Goal: Find specific page/section: Find specific page/section

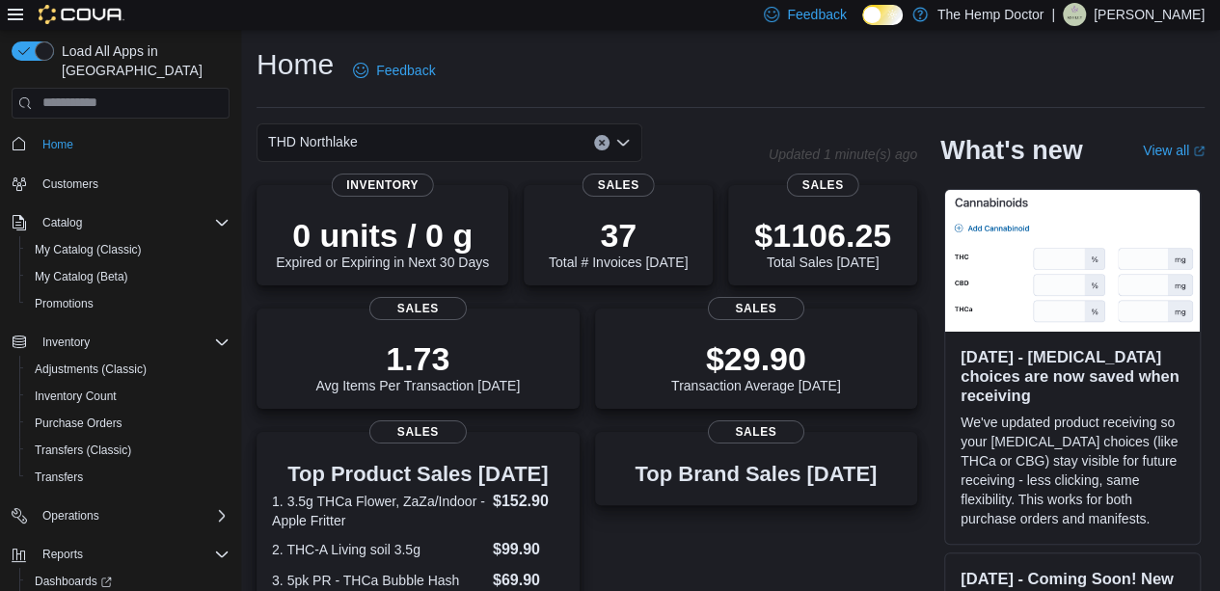
click at [623, 140] on icon "Open list of options" at bounding box center [622, 142] width 15 height 15
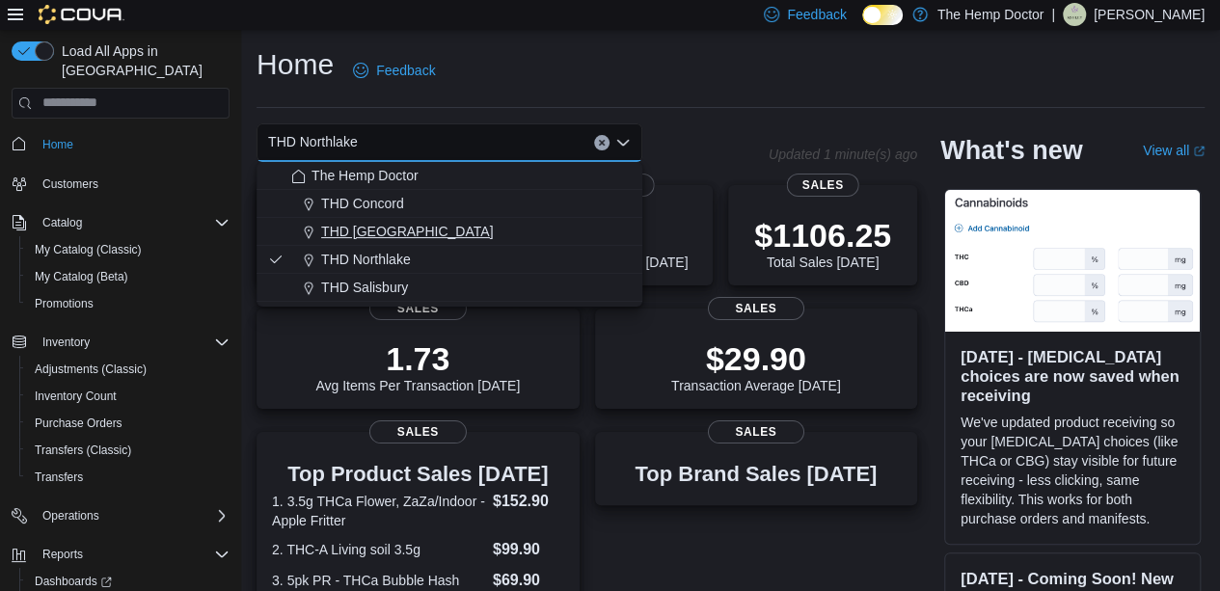
click at [380, 225] on span "THD Mooresville" at bounding box center [407, 231] width 172 height 19
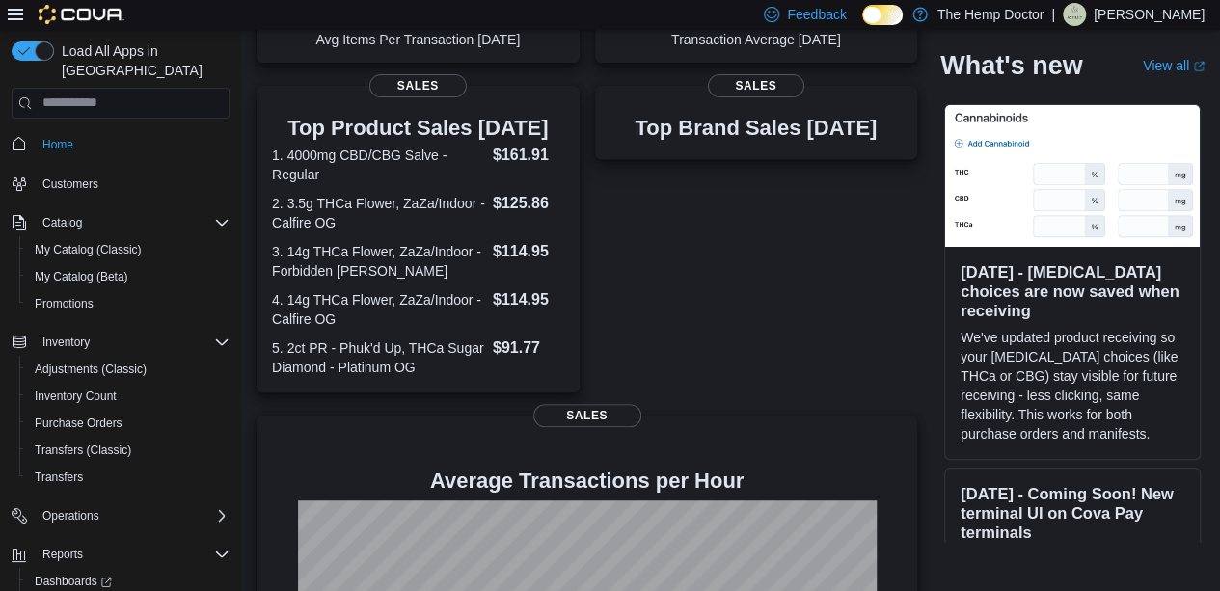
scroll to position [579, 0]
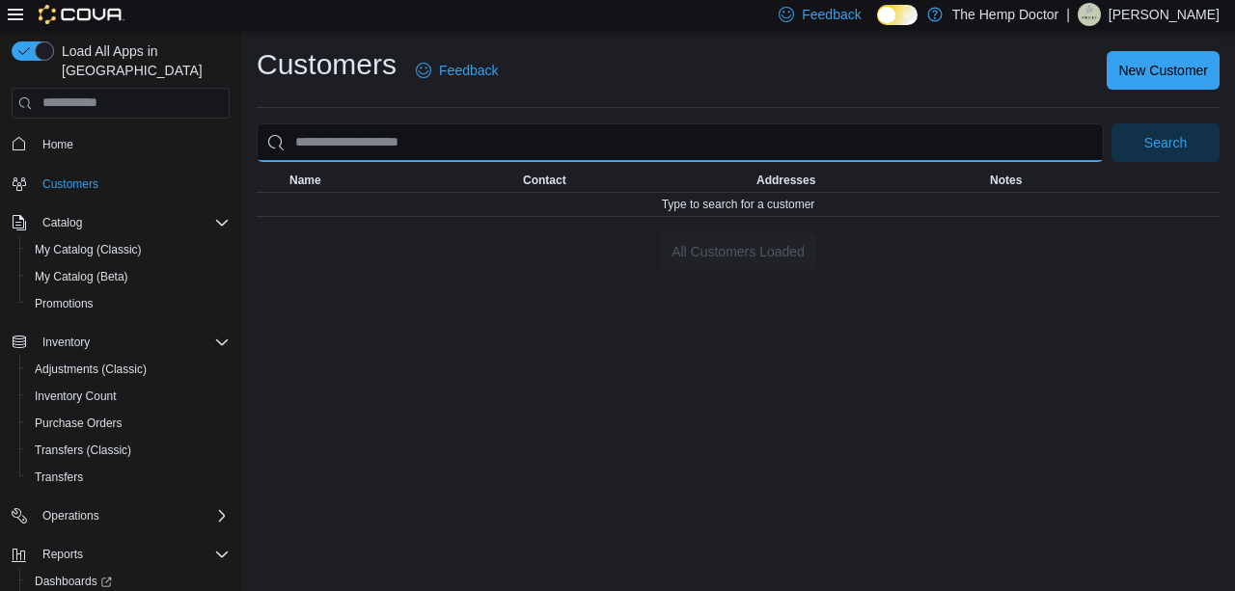
click at [994, 124] on input "search" at bounding box center [680, 142] width 847 height 39
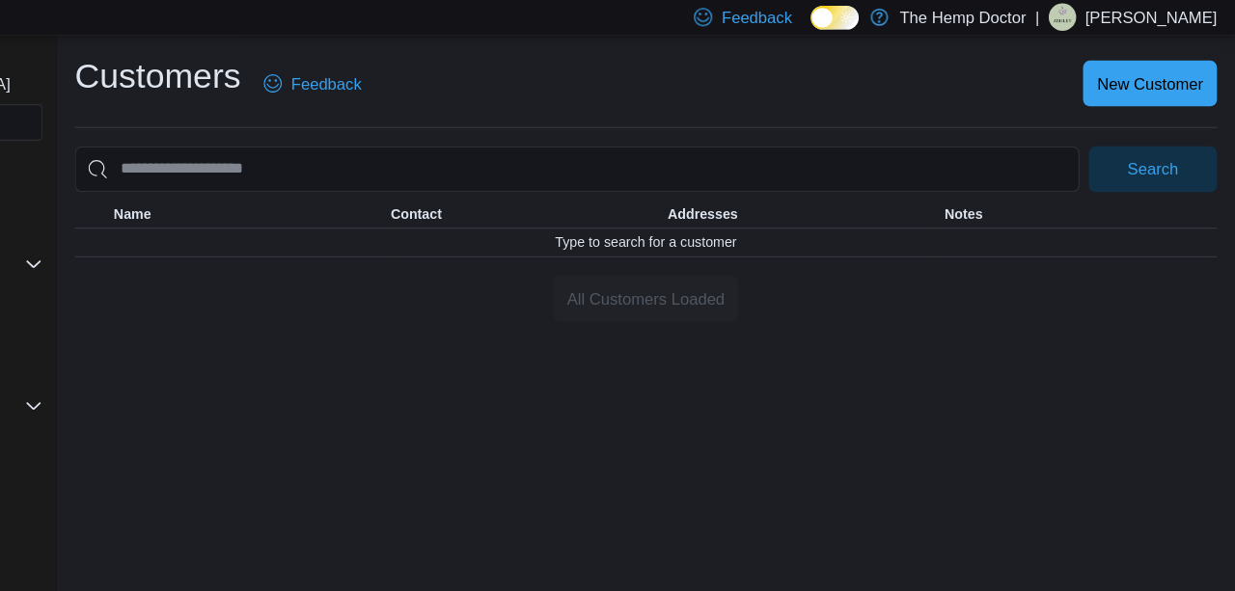
click at [1179, 464] on div "Customers Feedback New Customer Search This table contains 0 rows. Name Contact…" at bounding box center [738, 310] width 994 height 561
click at [408, 51] on link "Feedback" at bounding box center [456, 70] width 97 height 39
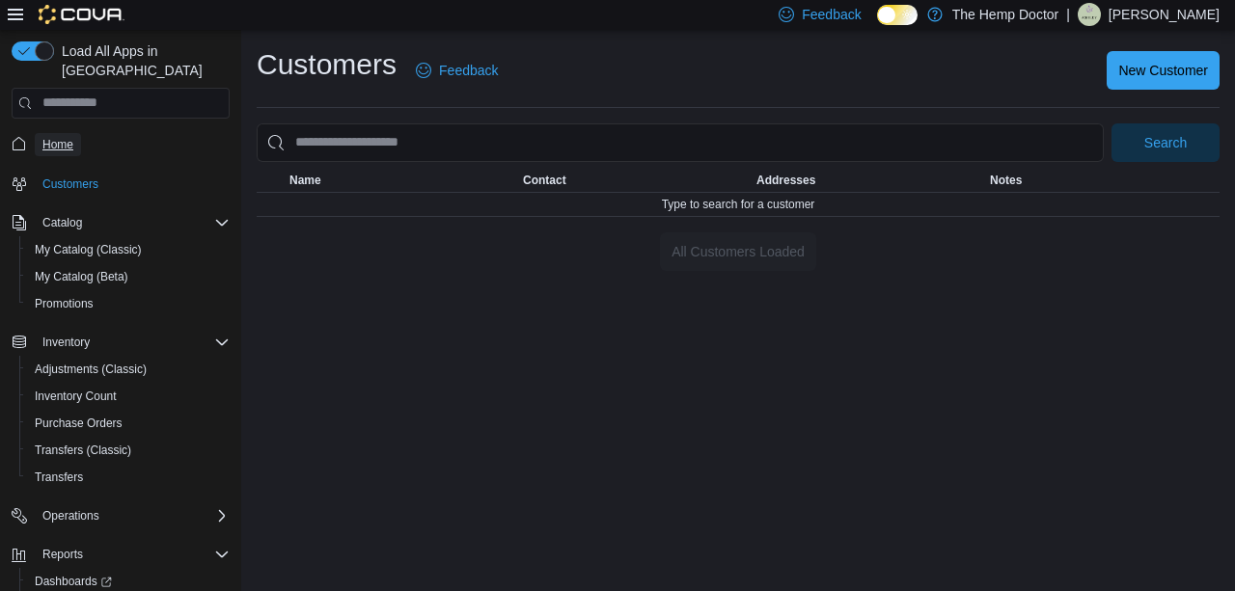
click at [68, 137] on span "Home" at bounding box center [57, 144] width 31 height 15
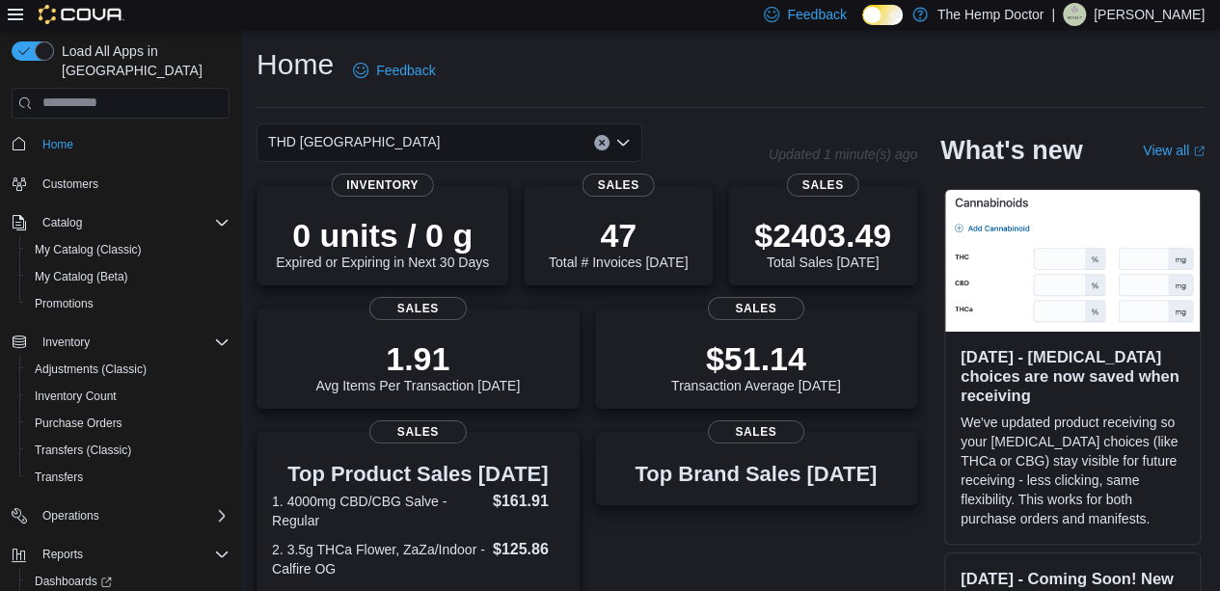
click at [362, 140] on span "THD Mooresville" at bounding box center [354, 141] width 172 height 23
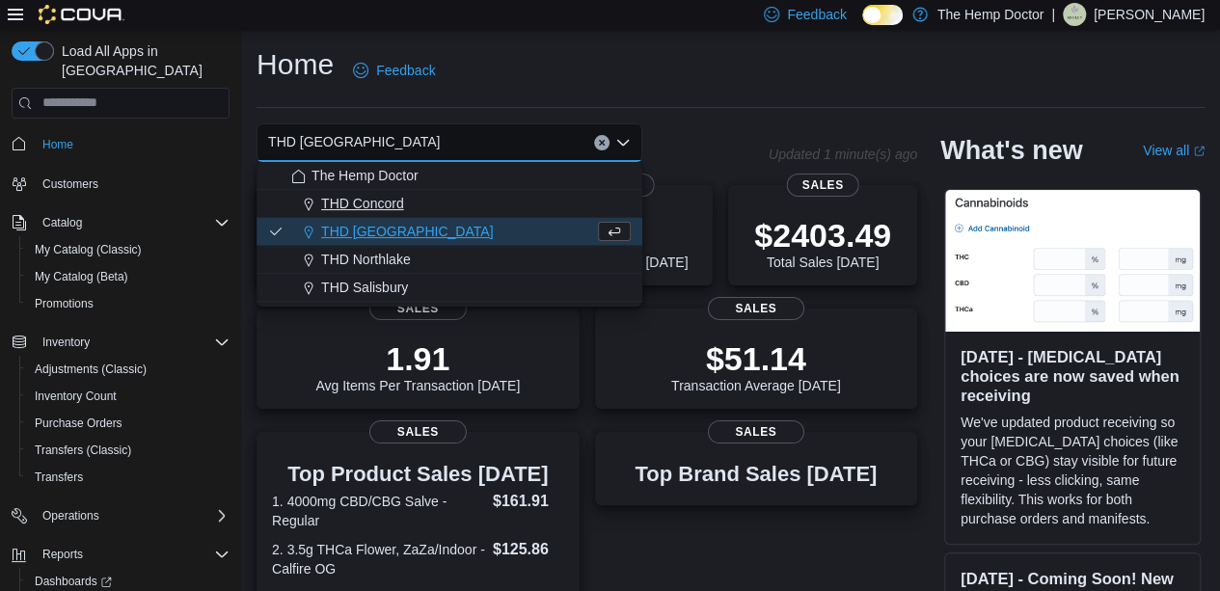
click at [394, 200] on span "THD Concord" at bounding box center [362, 203] width 83 height 19
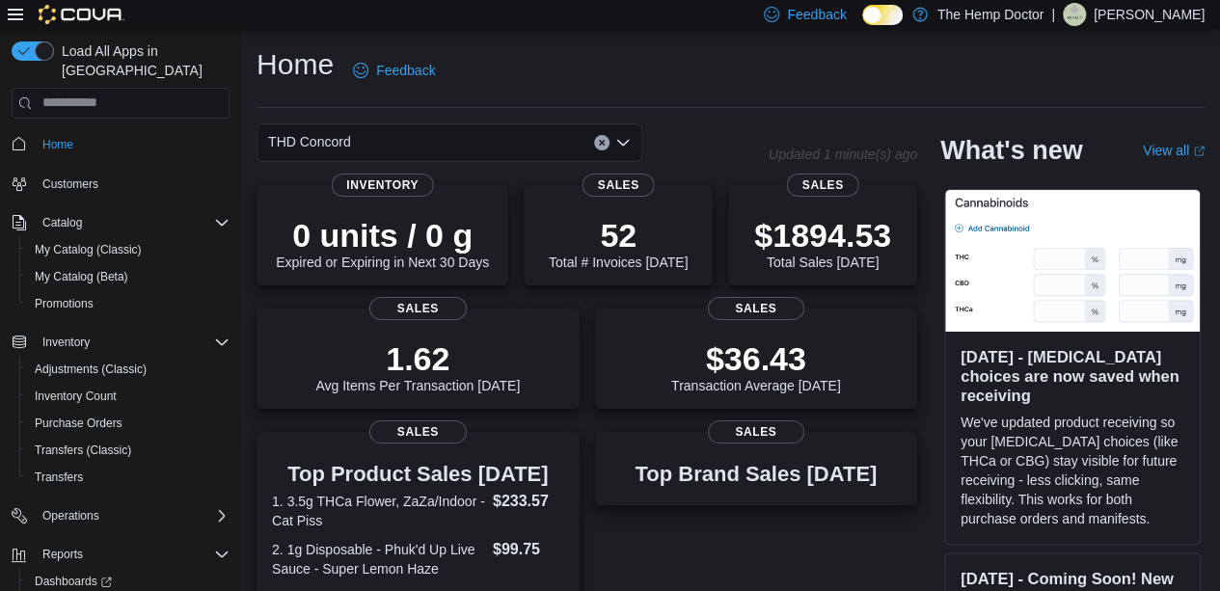
click at [628, 140] on icon "Open list of options" at bounding box center [623, 142] width 12 height 6
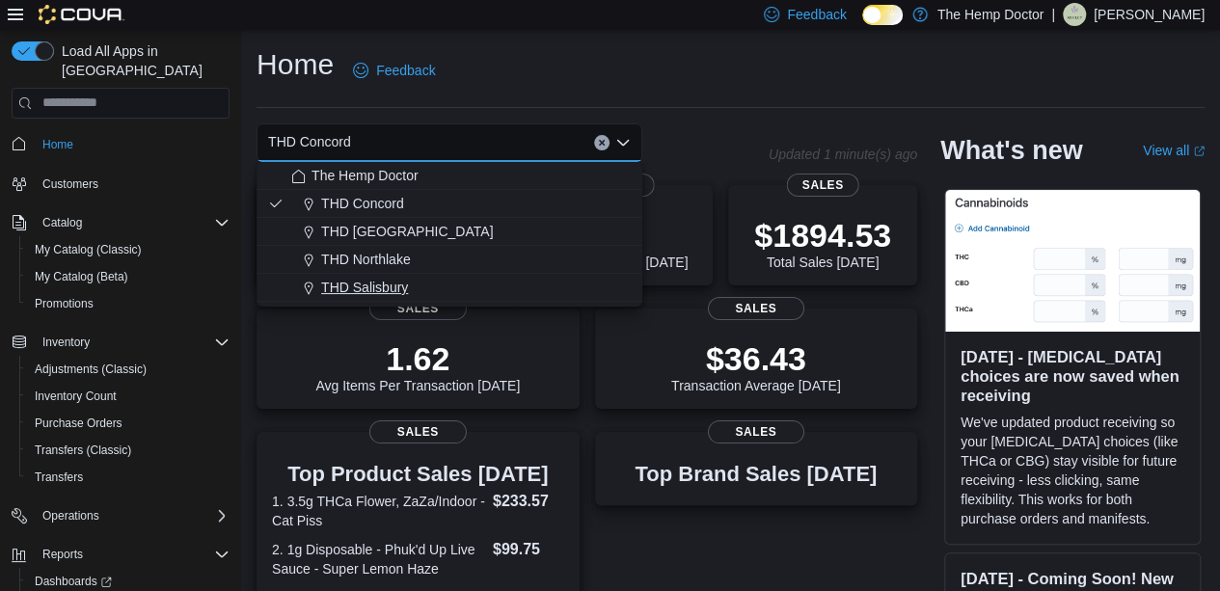
click at [392, 279] on span "THD Salisbury" at bounding box center [364, 287] width 87 height 19
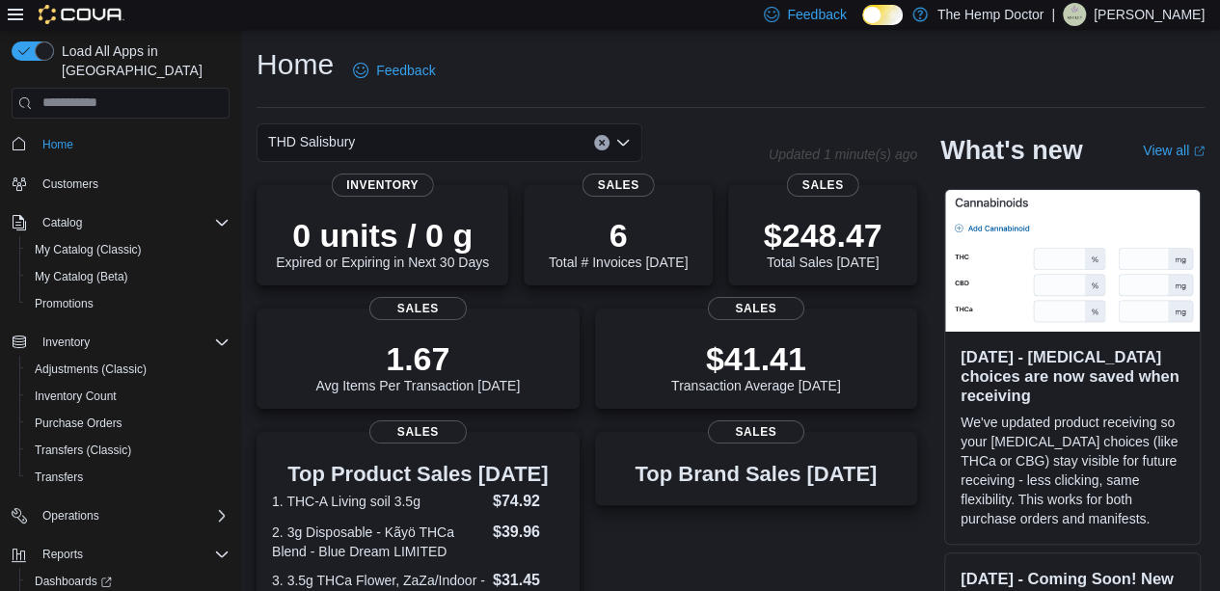
click at [626, 140] on icon "Open list of options" at bounding box center [623, 142] width 12 height 6
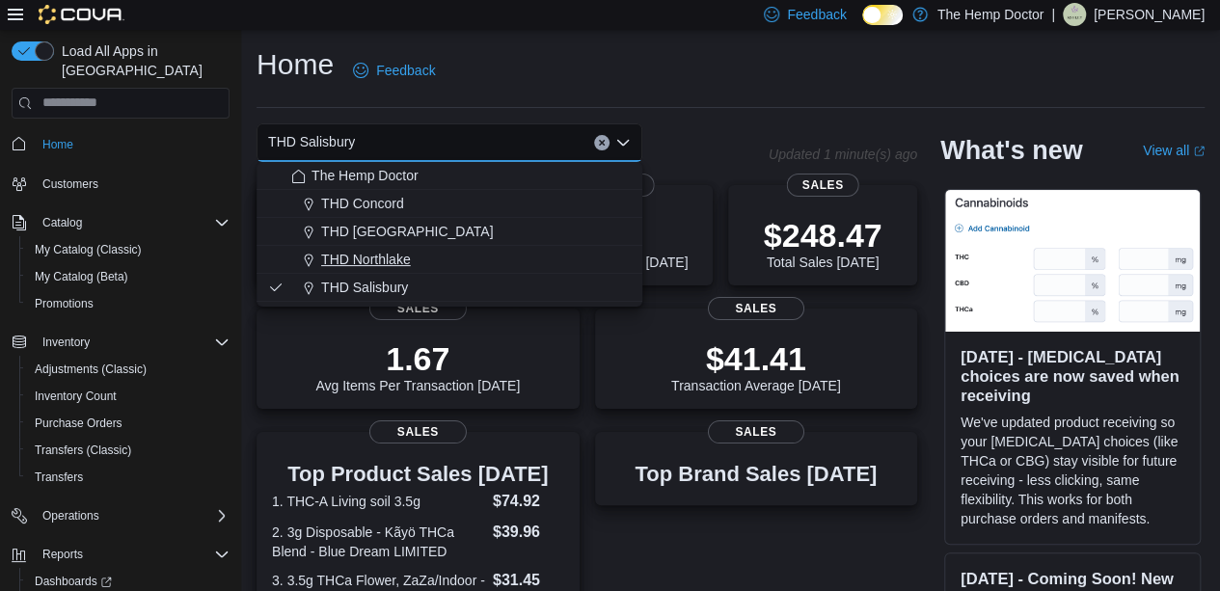
click at [397, 254] on span "THD Northlake" at bounding box center [366, 259] width 90 height 19
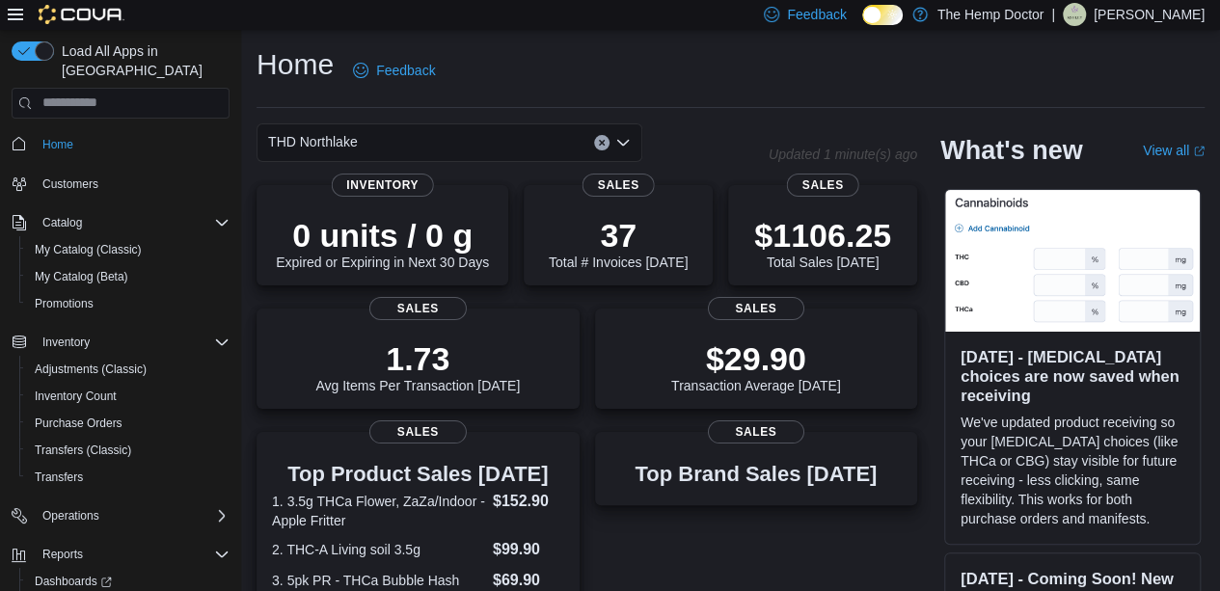
click at [627, 141] on icon "Open list of options" at bounding box center [623, 142] width 12 height 6
click at [764, 124] on div "THD Northlake" at bounding box center [513, 142] width 512 height 39
click at [1150, 14] on p "Ashley Armstrong" at bounding box center [1149, 14] width 111 height 23
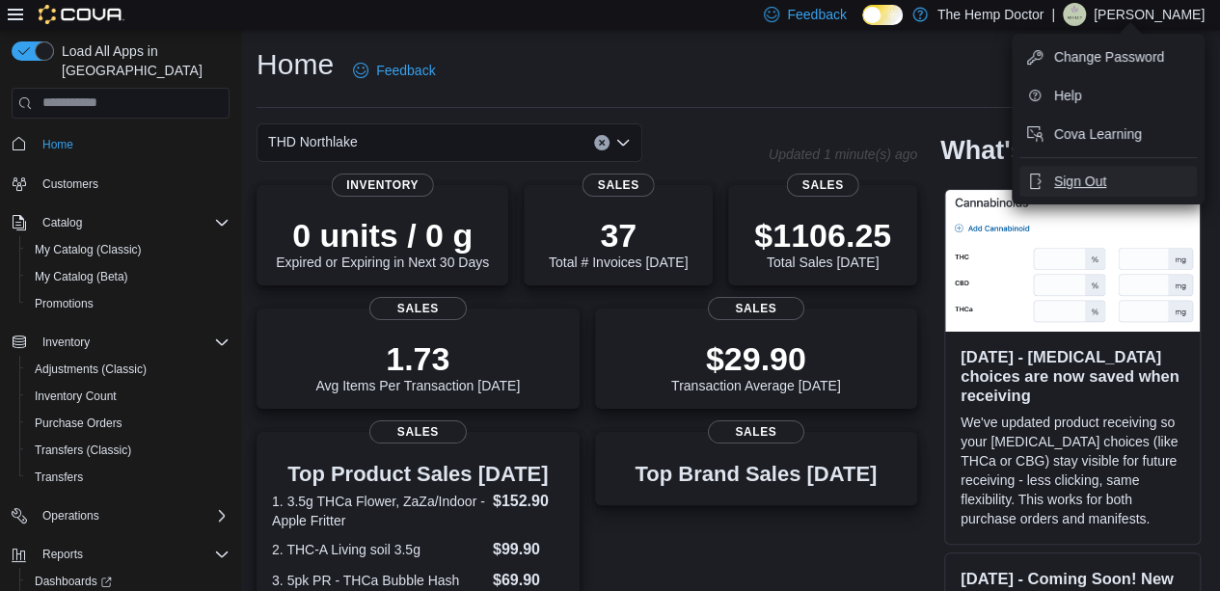
click at [1086, 180] on span "Sign Out" at bounding box center [1080, 181] width 52 height 19
